Goal: Find contact information

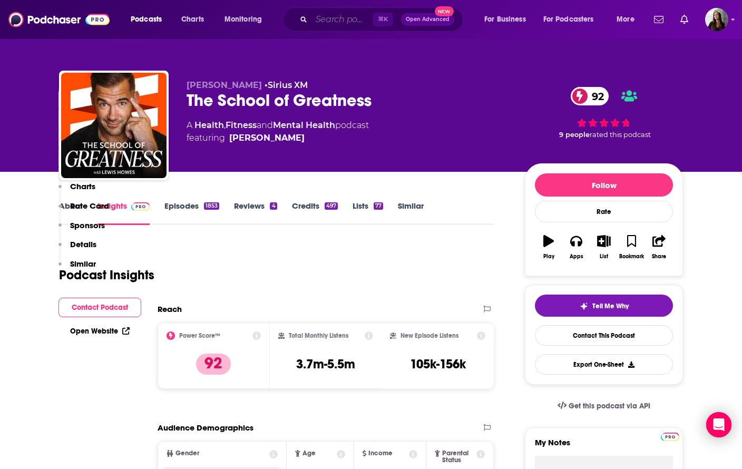
scroll to position [1241, 0]
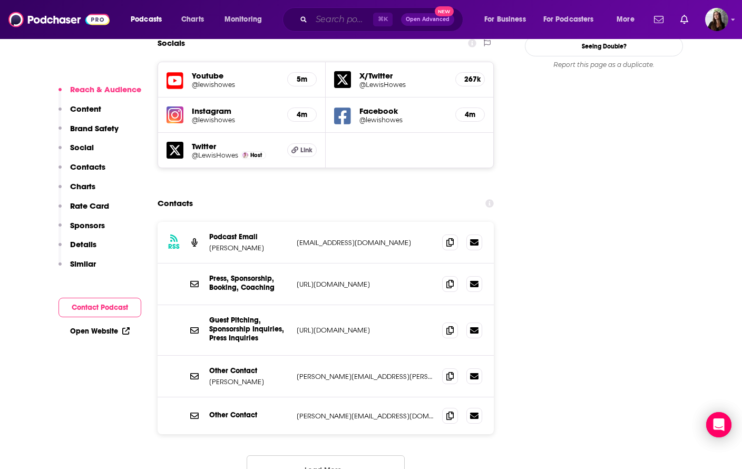
click at [330, 16] on input "Search podcasts, credits, & more..." at bounding box center [342, 19] width 62 height 17
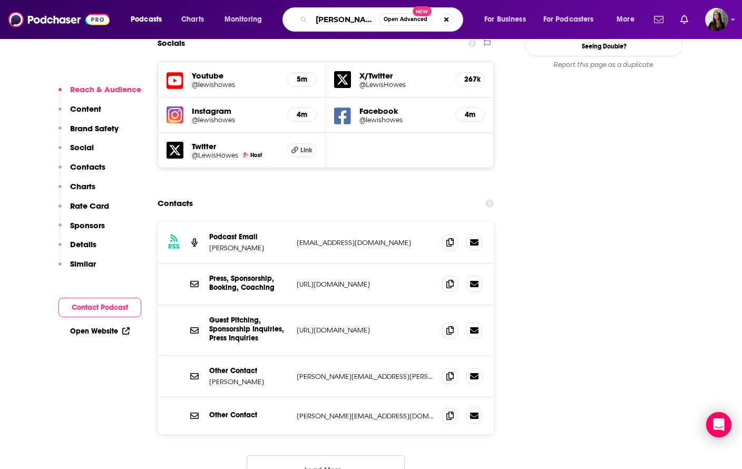
type input "[PERSON_NAME]"
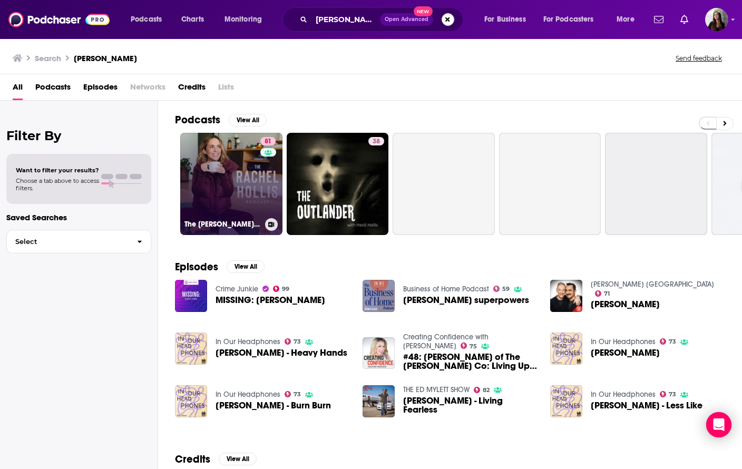
click at [217, 163] on link "81 The [PERSON_NAME] Podcast" at bounding box center [231, 184] width 102 height 102
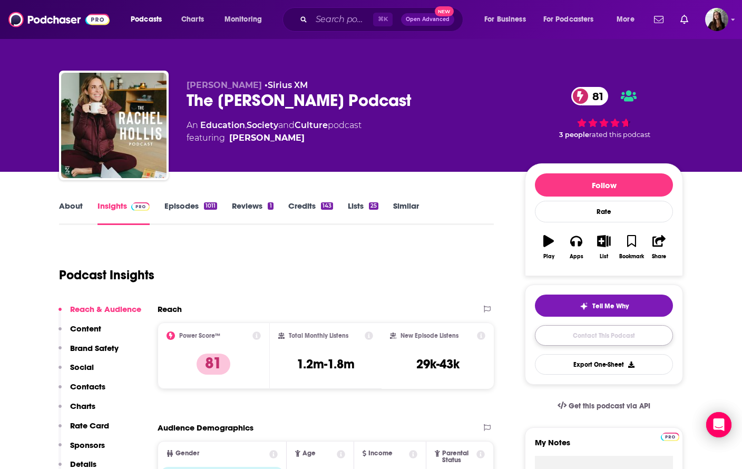
click at [566, 330] on link "Contact This Podcast" at bounding box center [604, 335] width 138 height 21
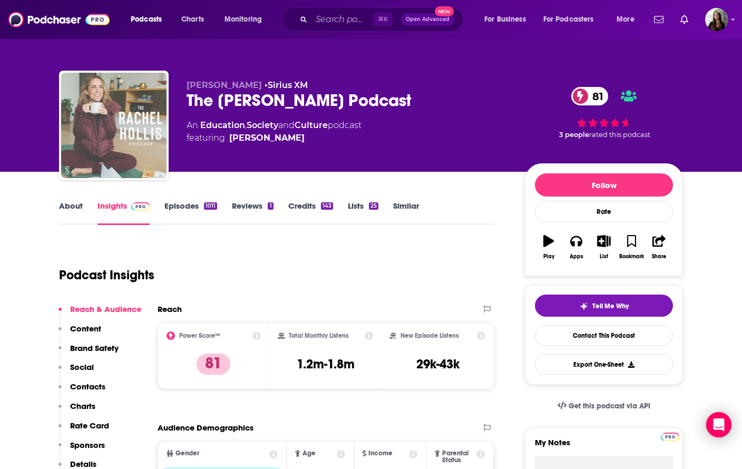
click at [123, 154] on img "The Rachel Hollis Podcast" at bounding box center [113, 125] width 105 height 105
